Goal: Check status: Check status

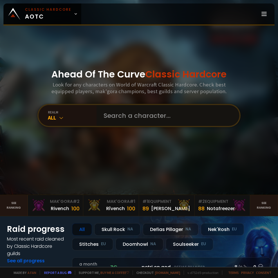
click at [101, 119] on input "text" at bounding box center [166, 115] width 132 height 21
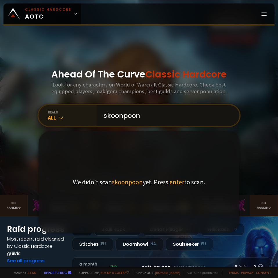
type input "skoonpoon"
click at [45, 117] on div "realm All" at bounding box center [68, 115] width 58 height 21
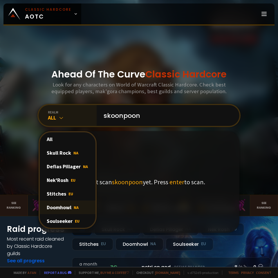
click at [65, 208] on div "Doomhowl NA" at bounding box center [68, 207] width 56 height 14
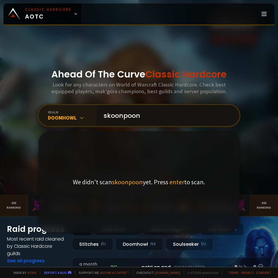
click at [155, 119] on input "skoonpoon" at bounding box center [166, 115] width 132 height 21
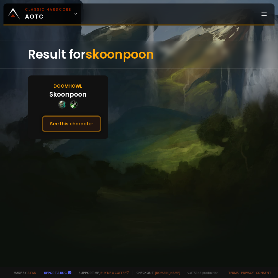
click at [71, 126] on button "See this character" at bounding box center [71, 123] width 59 height 17
